Goal: Navigation & Orientation: Find specific page/section

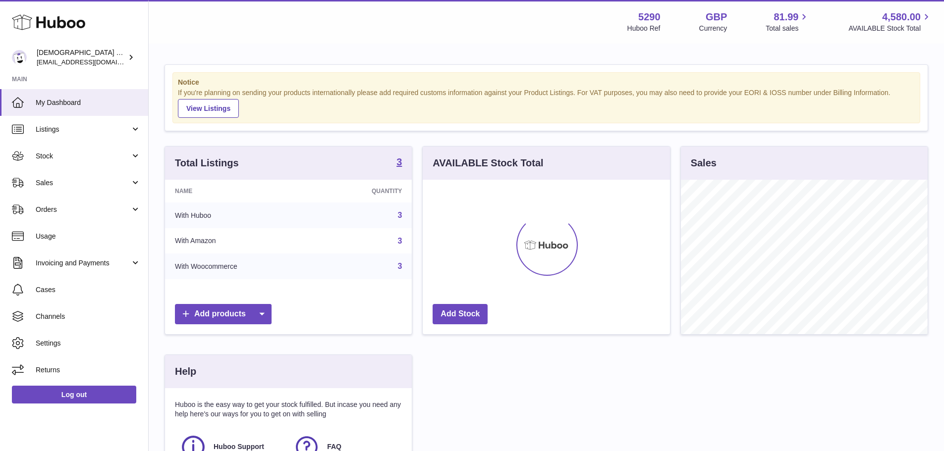
scroll to position [155, 250]
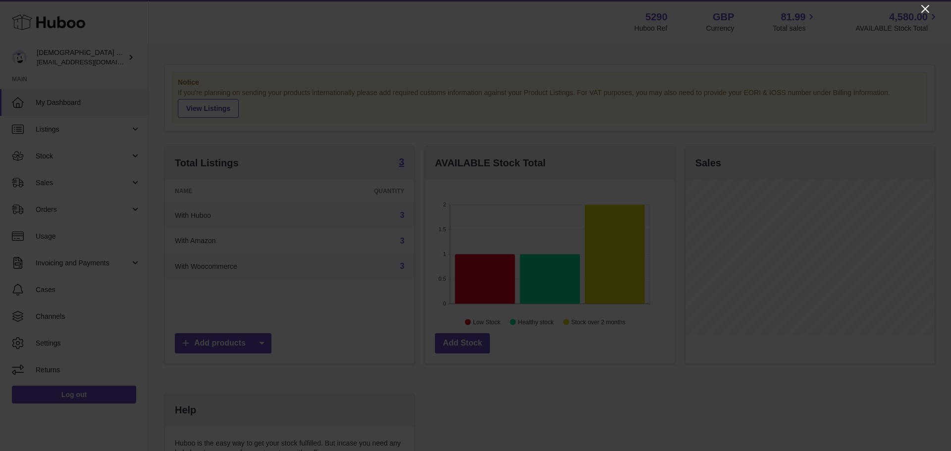
click at [924, 9] on icon "Close" at bounding box center [925, 9] width 8 height 8
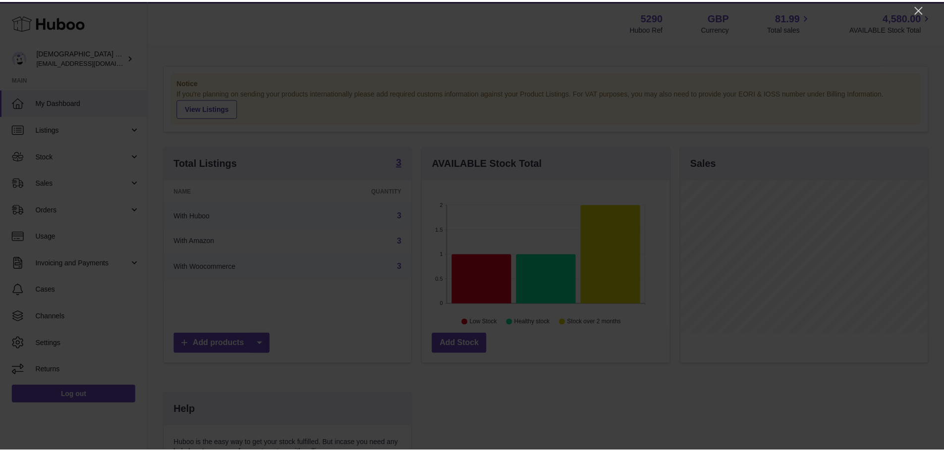
scroll to position [495173, 495081]
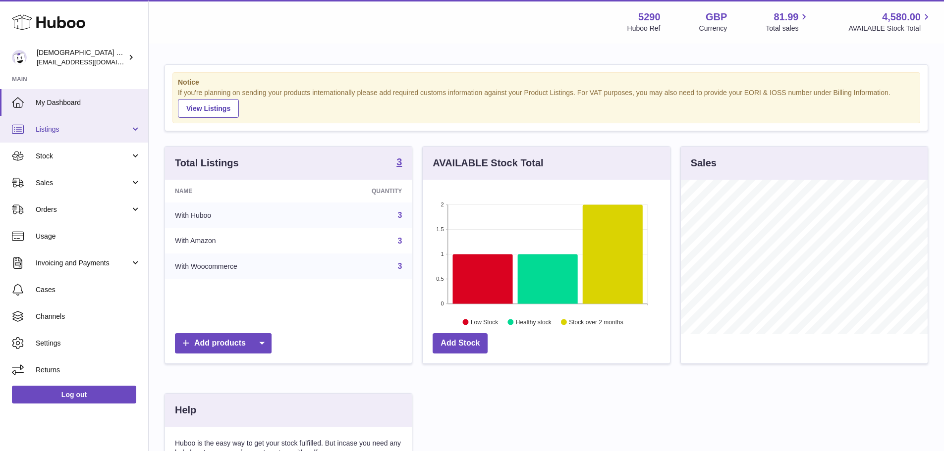
click at [63, 134] on link "Listings" at bounding box center [74, 129] width 148 height 27
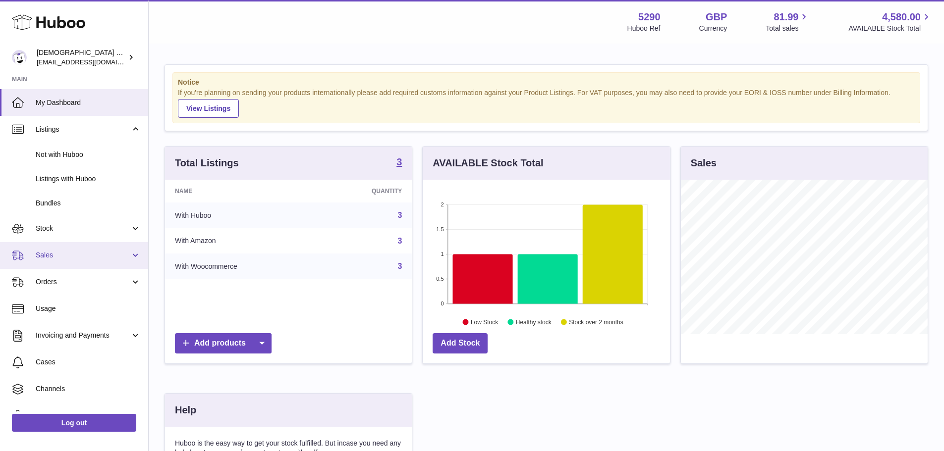
click at [48, 256] on span "Sales" at bounding box center [83, 255] width 95 height 9
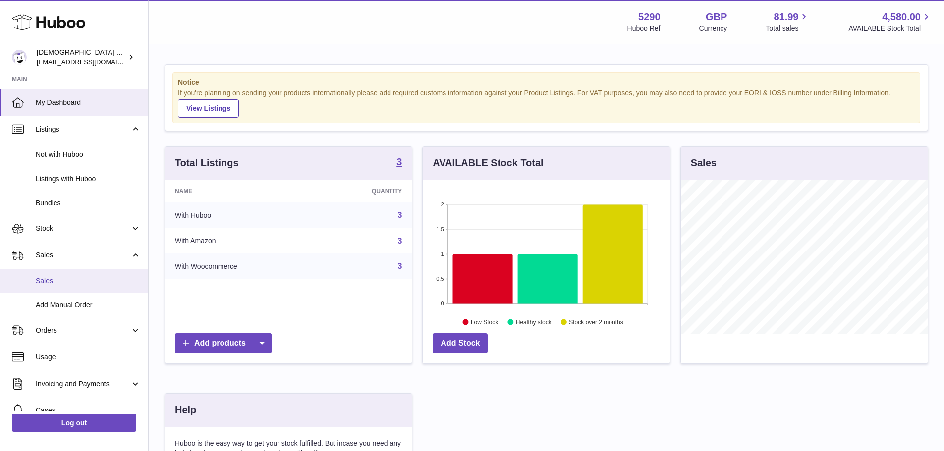
click at [53, 279] on span "Sales" at bounding box center [88, 280] width 105 height 9
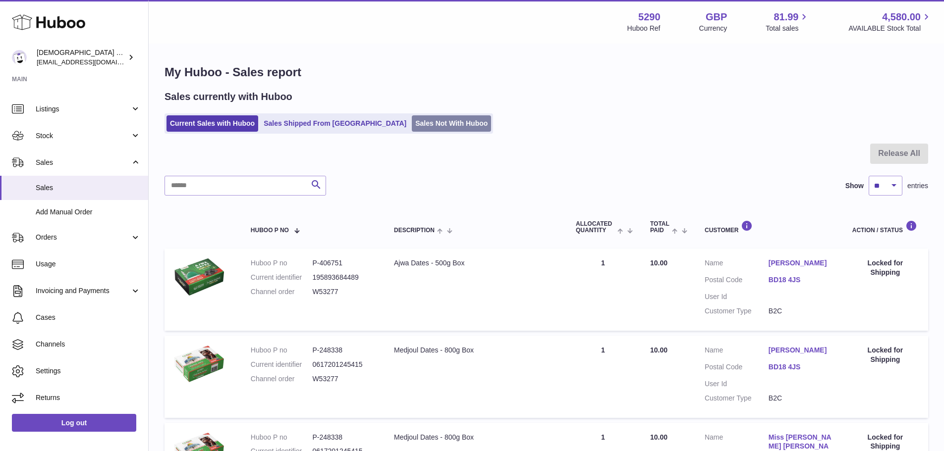
click at [412, 122] on link "Sales Not With Huboo" at bounding box center [451, 123] width 79 height 16
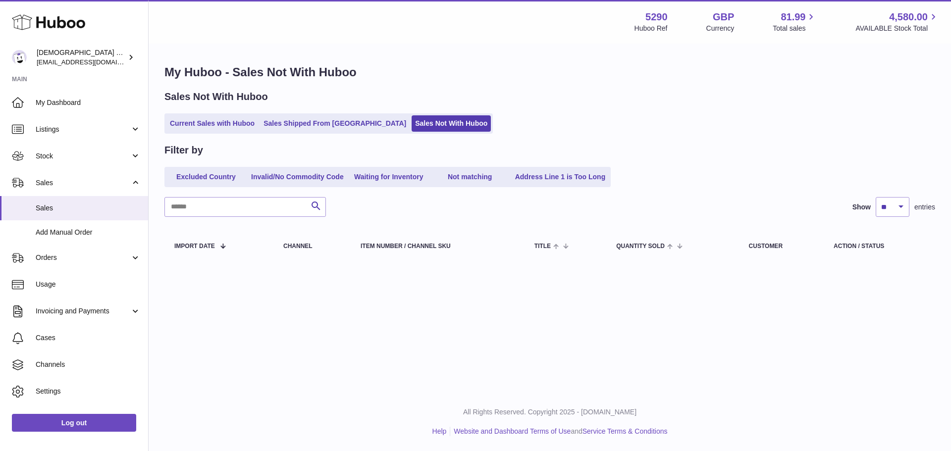
click at [225, 123] on link "Current Sales with Huboo" at bounding box center [212, 123] width 92 height 16
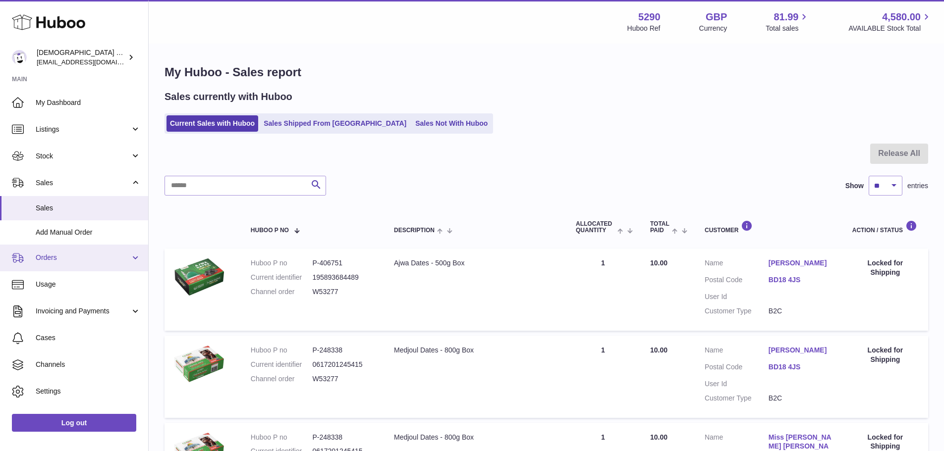
click at [70, 253] on link "Orders" at bounding box center [74, 258] width 148 height 27
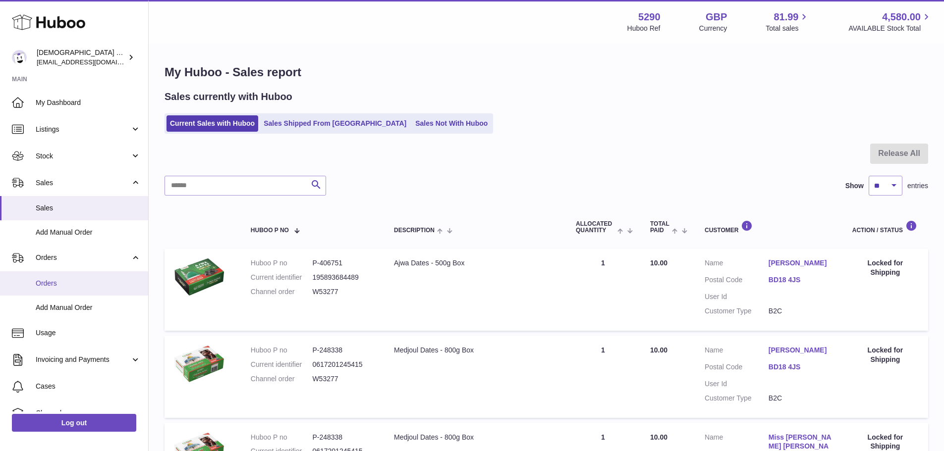
click at [72, 287] on span "Orders" at bounding box center [88, 283] width 105 height 9
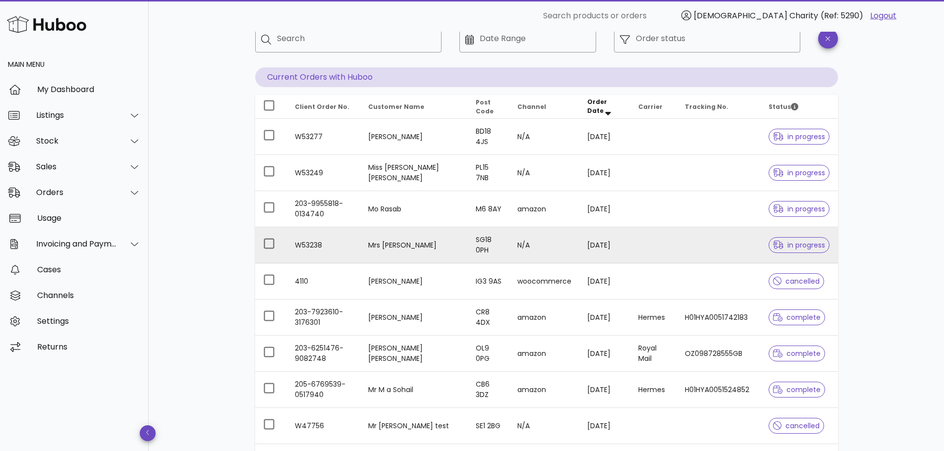
scroll to position [50, 0]
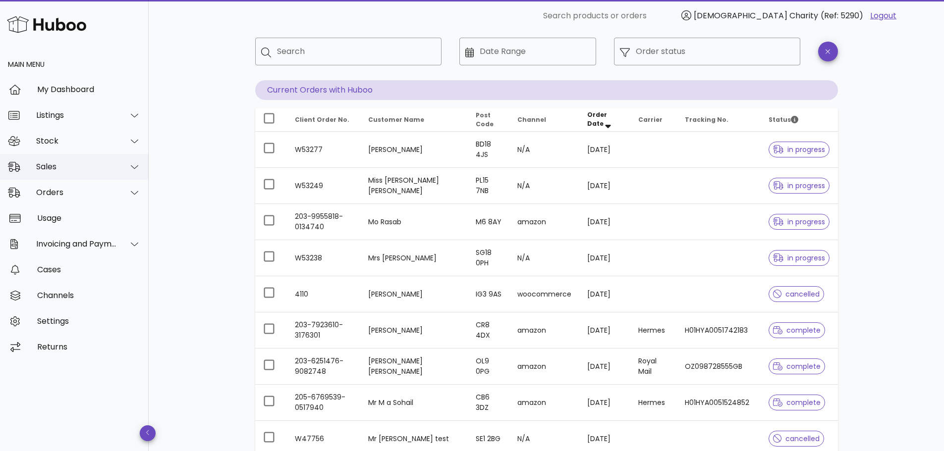
click at [74, 166] on div "Sales" at bounding box center [76, 166] width 81 height 9
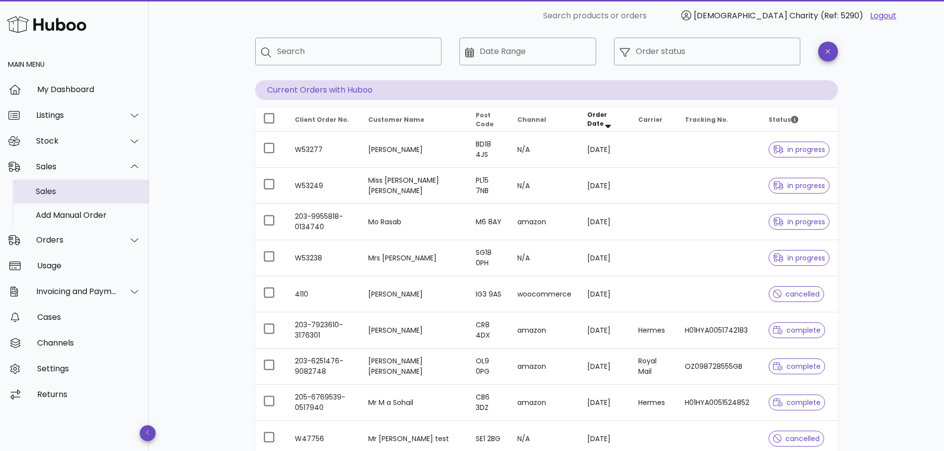
click at [64, 191] on div "Sales" at bounding box center [88, 191] width 105 height 9
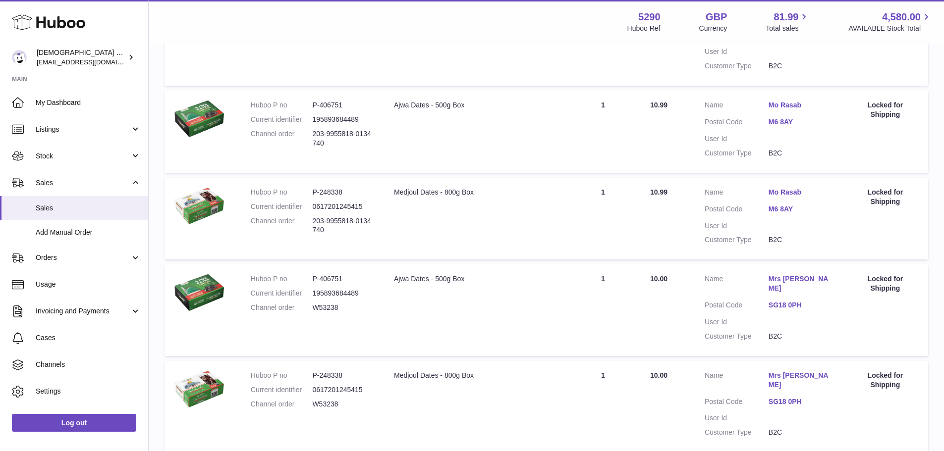
scroll to position [590, 0]
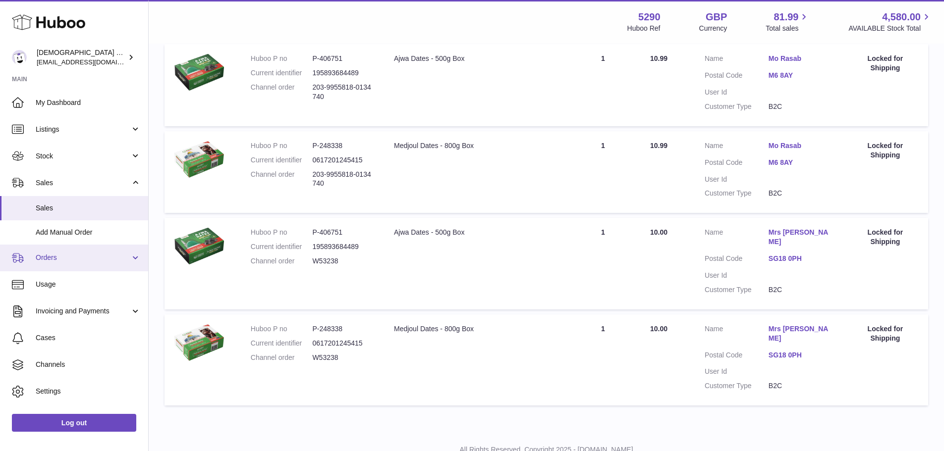
click at [62, 259] on span "Orders" at bounding box center [83, 257] width 95 height 9
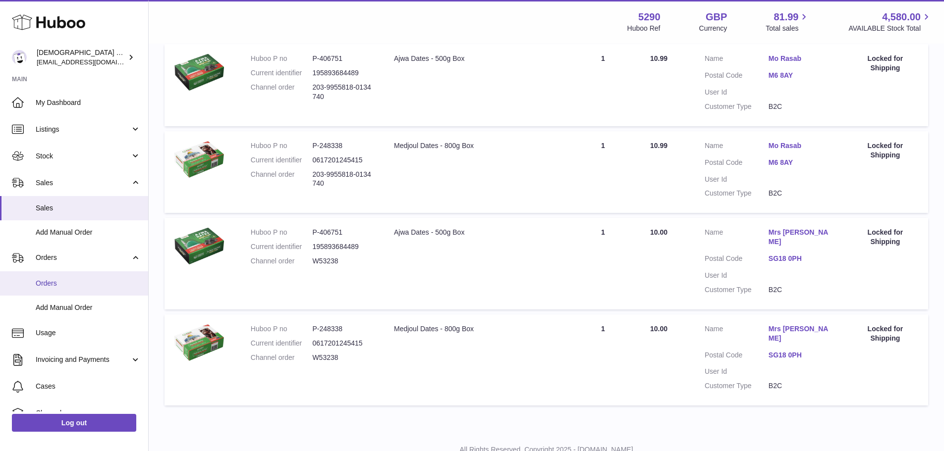
click at [62, 282] on span "Orders" at bounding box center [88, 283] width 105 height 9
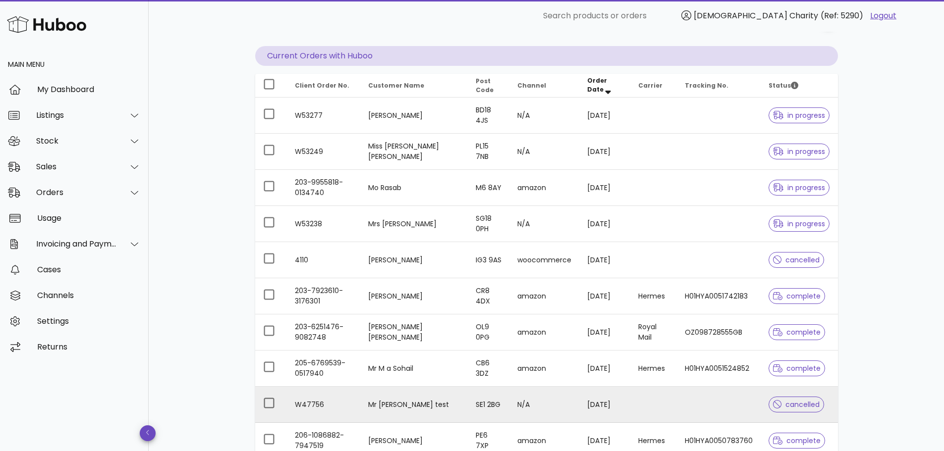
scroll to position [201, 0]
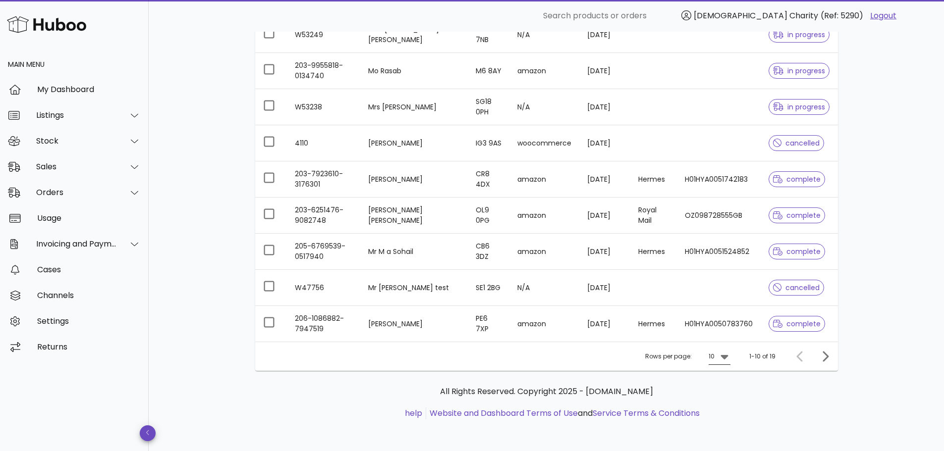
click at [713, 358] on div "10" at bounding box center [711, 356] width 6 height 9
click at [724, 415] on div "50" at bounding box center [722, 411] width 10 height 9
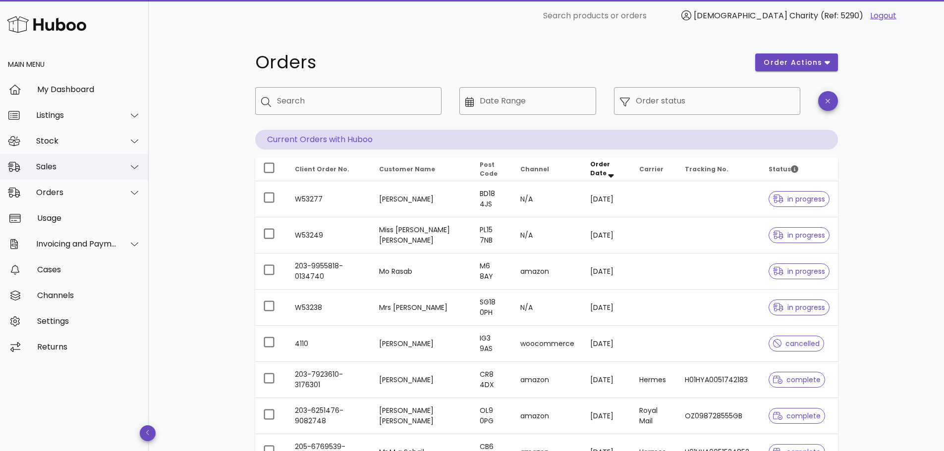
click at [69, 176] on div "Sales" at bounding box center [74, 167] width 149 height 26
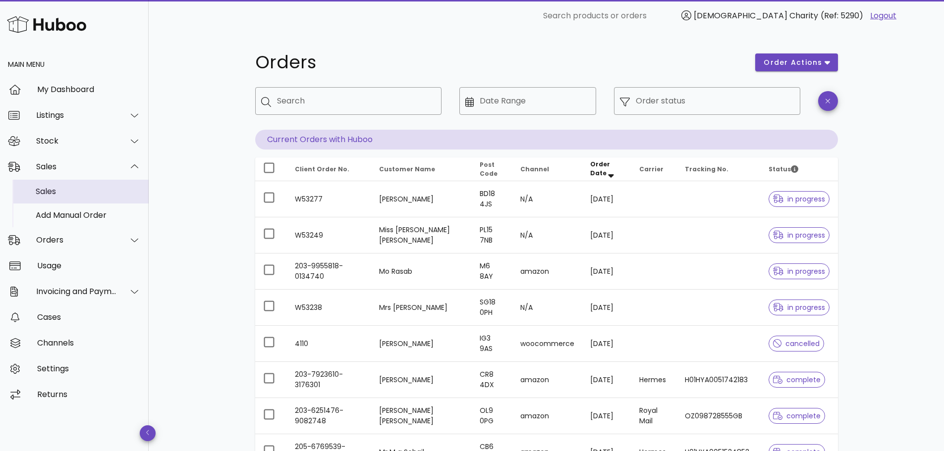
click at [62, 188] on div "Sales" at bounding box center [88, 191] width 105 height 9
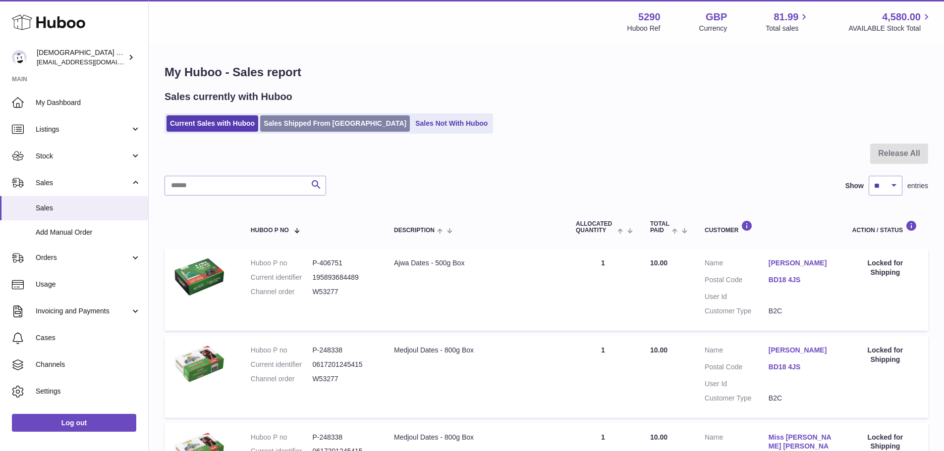
click at [297, 121] on link "Sales Shipped From [GEOGRAPHIC_DATA]" at bounding box center [335, 123] width 150 height 16
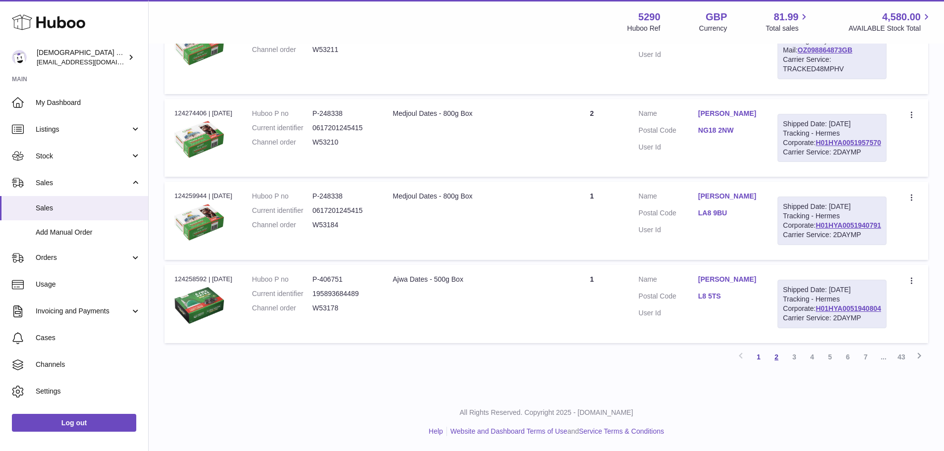
scroll to position [979, 0]
click at [800, 356] on link "3" at bounding box center [794, 357] width 18 height 18
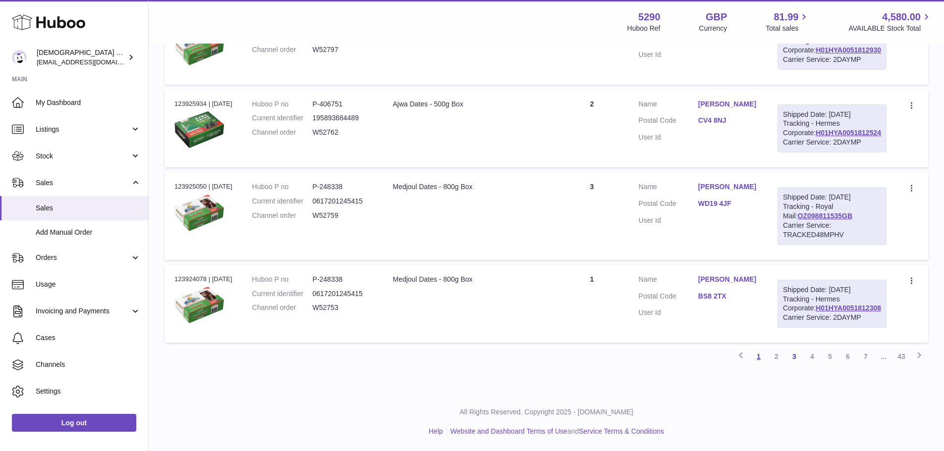
click at [760, 358] on link "1" at bounding box center [758, 357] width 18 height 18
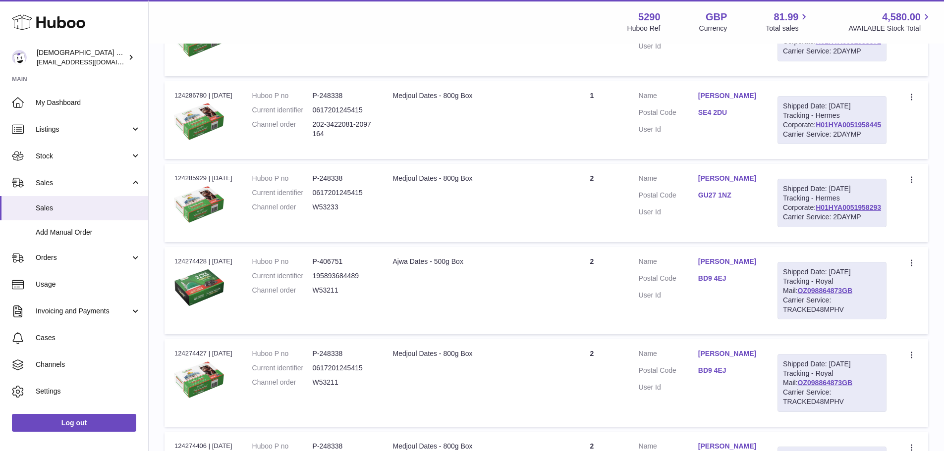
scroll to position [292, 0]
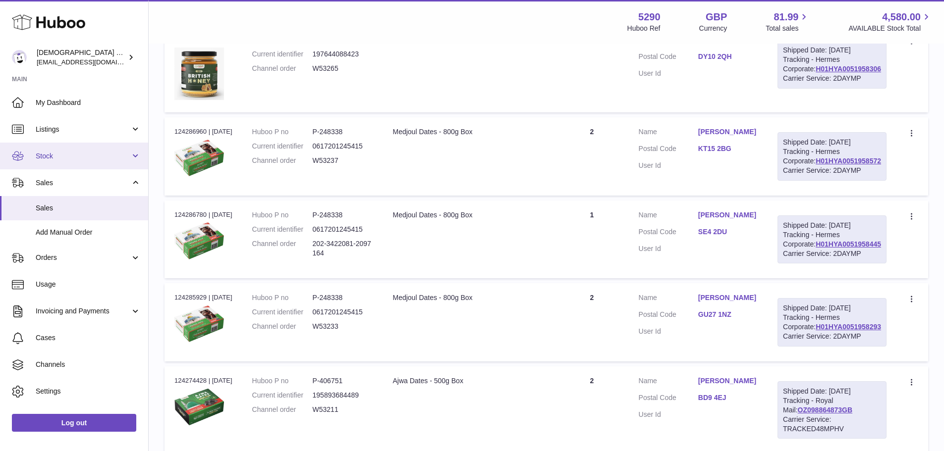
click at [66, 154] on span "Stock" at bounding box center [83, 156] width 95 height 9
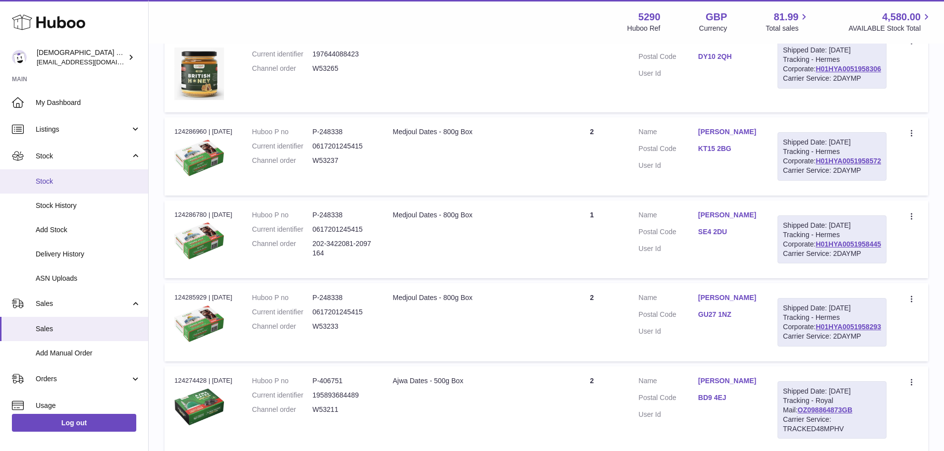
click at [62, 178] on span "Stock" at bounding box center [88, 181] width 105 height 9
